Goal: Task Accomplishment & Management: Manage account settings

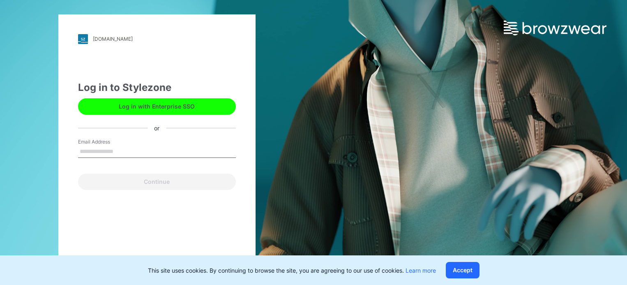
click at [102, 149] on input "Email Address" at bounding box center [157, 151] width 158 height 12
type input "**********"
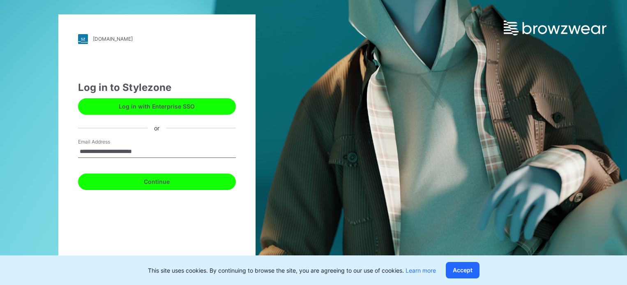
click at [141, 182] on button "Continue" at bounding box center [157, 181] width 158 height 16
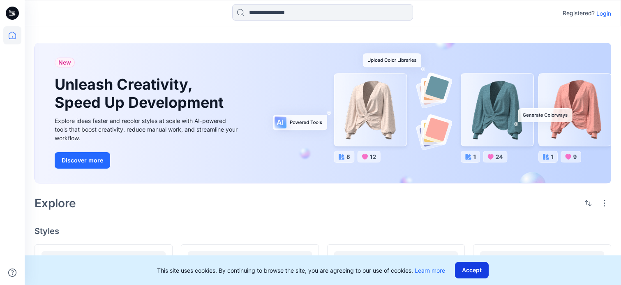
click at [472, 272] on button "Accept" at bounding box center [472, 270] width 34 height 16
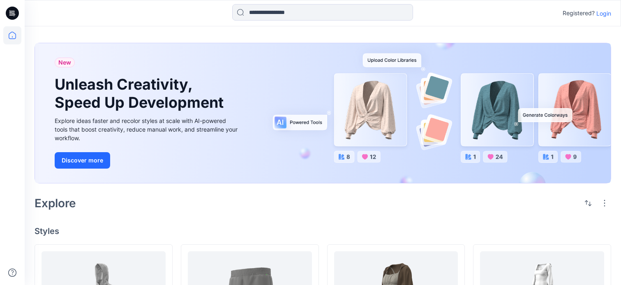
click at [605, 12] on p "Login" at bounding box center [603, 13] width 15 height 9
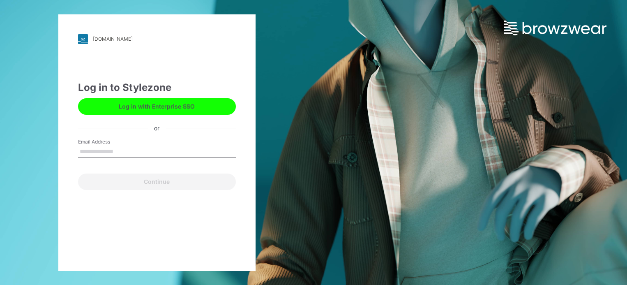
click at [176, 154] on input "Email Address" at bounding box center [157, 151] width 158 height 12
type input "**********"
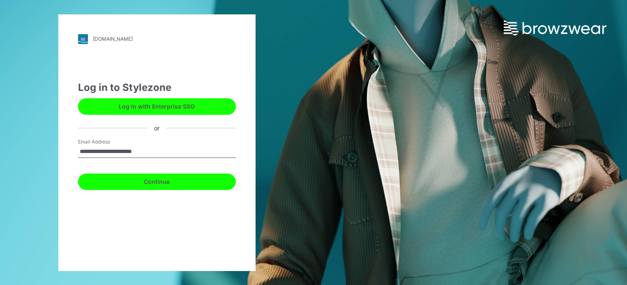
click at [160, 180] on button "Continue" at bounding box center [157, 181] width 158 height 16
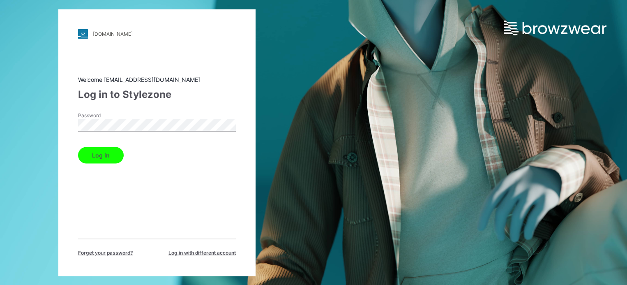
click at [97, 157] on button "Log in" at bounding box center [101, 155] width 46 height 16
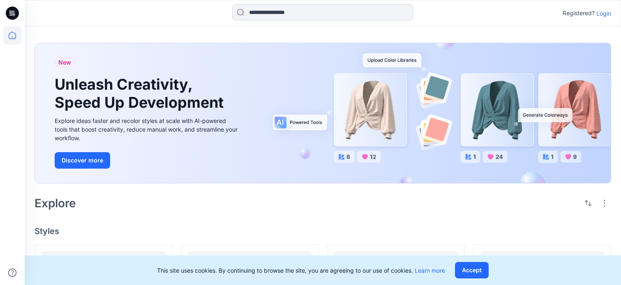
click at [607, 12] on p "Login" at bounding box center [603, 13] width 15 height 9
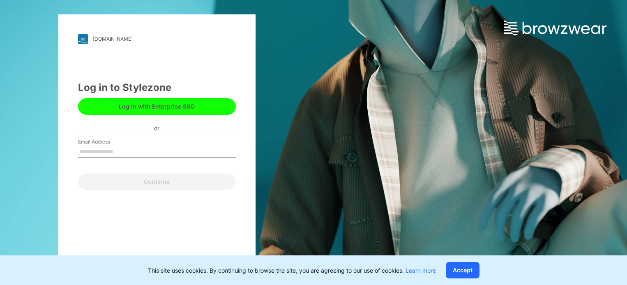
click at [200, 148] on input "Email Address" at bounding box center [157, 151] width 158 height 12
type input "**********"
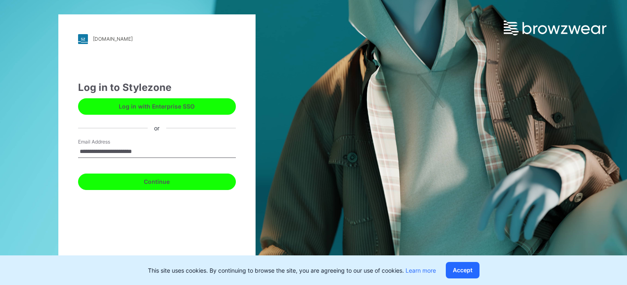
click at [186, 184] on button "Continue" at bounding box center [157, 181] width 158 height 16
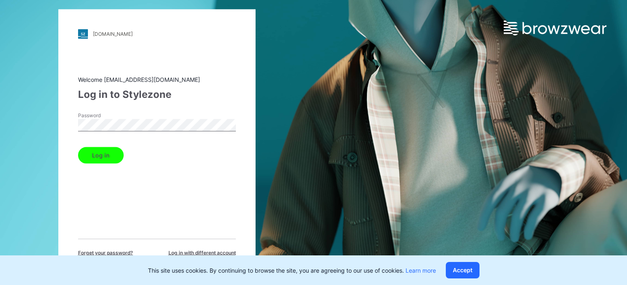
click at [78, 147] on button "Log in" at bounding box center [101, 155] width 46 height 16
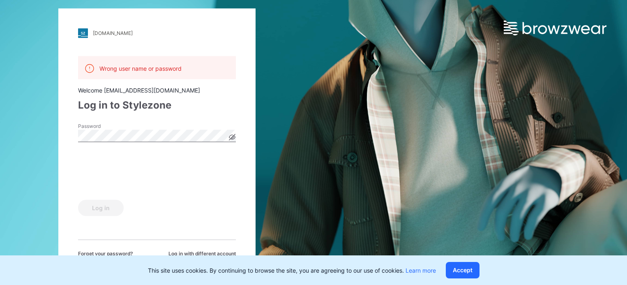
click at [231, 138] on icon at bounding box center [232, 137] width 6 height 6
click at [105, 209] on button "Log in" at bounding box center [101, 207] width 46 height 16
